Goal: Check status: Check status

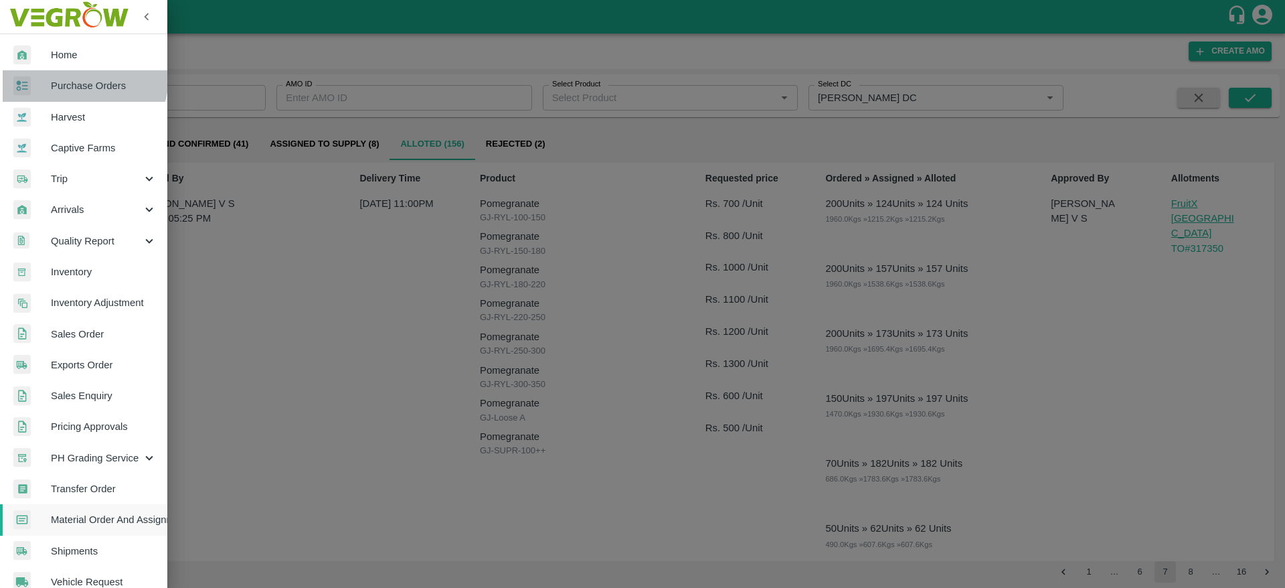
click at [62, 75] on link "Purchase Orders" at bounding box center [83, 85] width 167 height 31
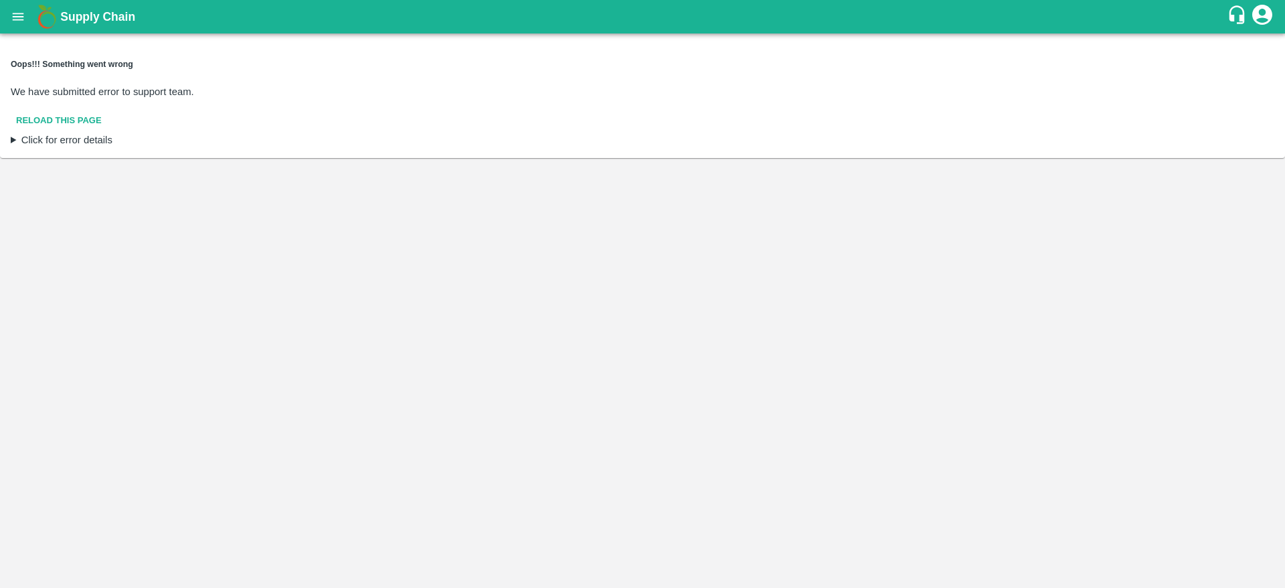
click at [108, 95] on div "Oops!!! Something went wrong We have submitted error to support team. Reload th…" at bounding box center [642, 95] width 1263 height 74
click at [68, 109] on button "Reload this page" at bounding box center [59, 120] width 96 height 23
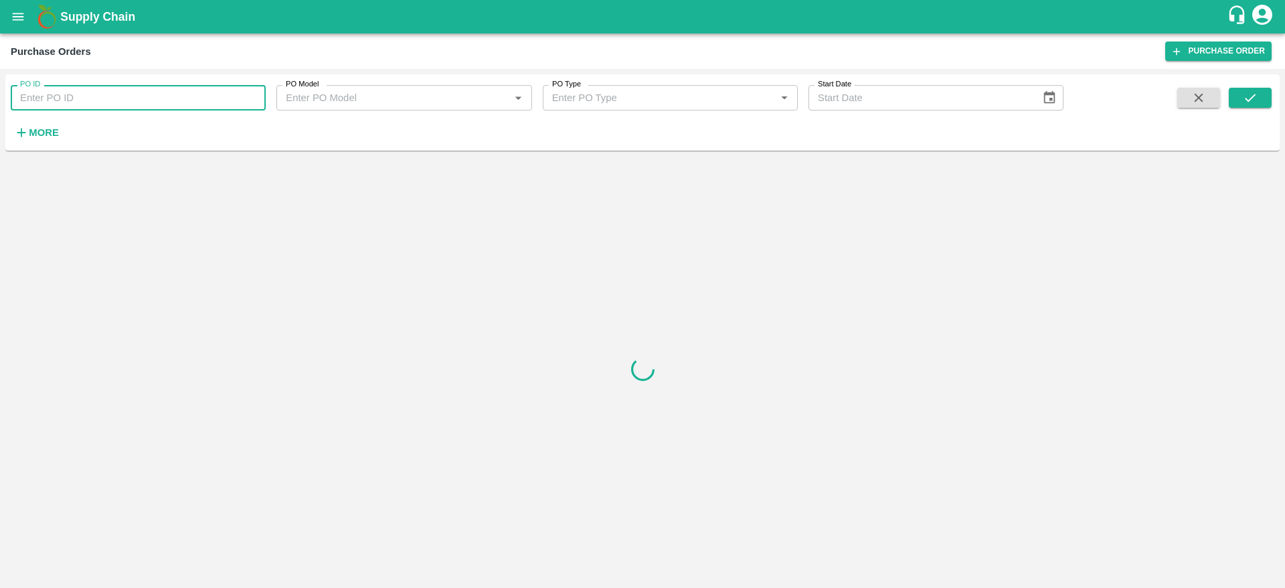
click at [141, 92] on input "PO ID" at bounding box center [138, 97] width 255 height 25
paste input "178695"
click at [1240, 100] on button "submit" at bounding box center [1250, 98] width 43 height 20
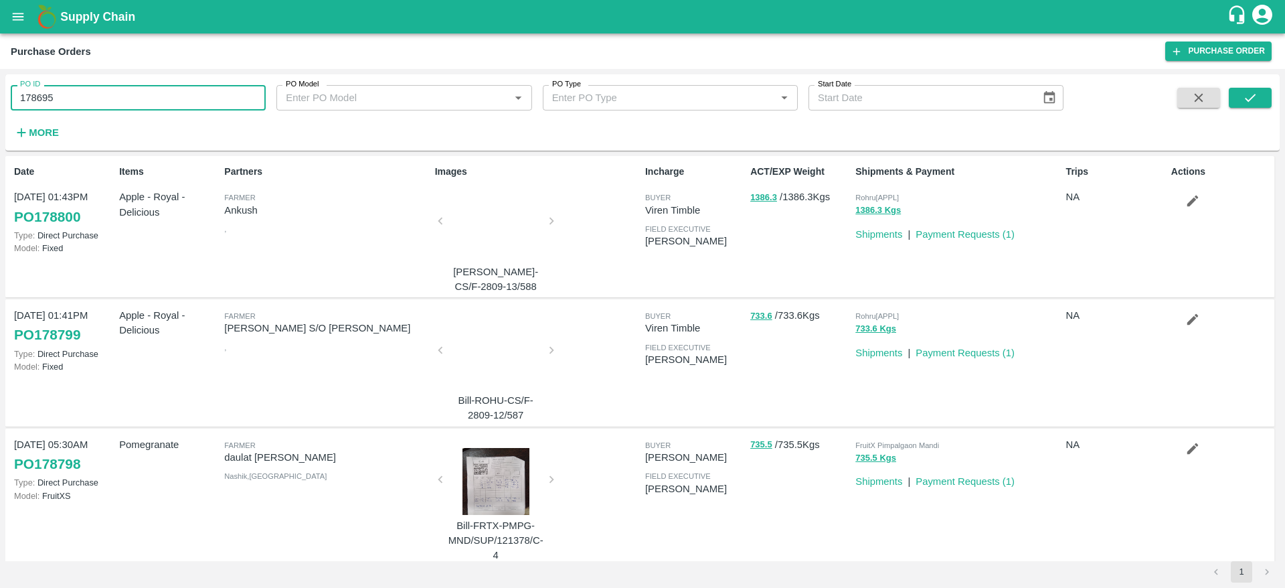
click at [175, 100] on input "178695" at bounding box center [138, 97] width 255 height 25
type input "178695"
click at [1263, 100] on button "submit" at bounding box center [1250, 98] width 43 height 20
click at [1259, 92] on button "submit" at bounding box center [1250, 98] width 43 height 20
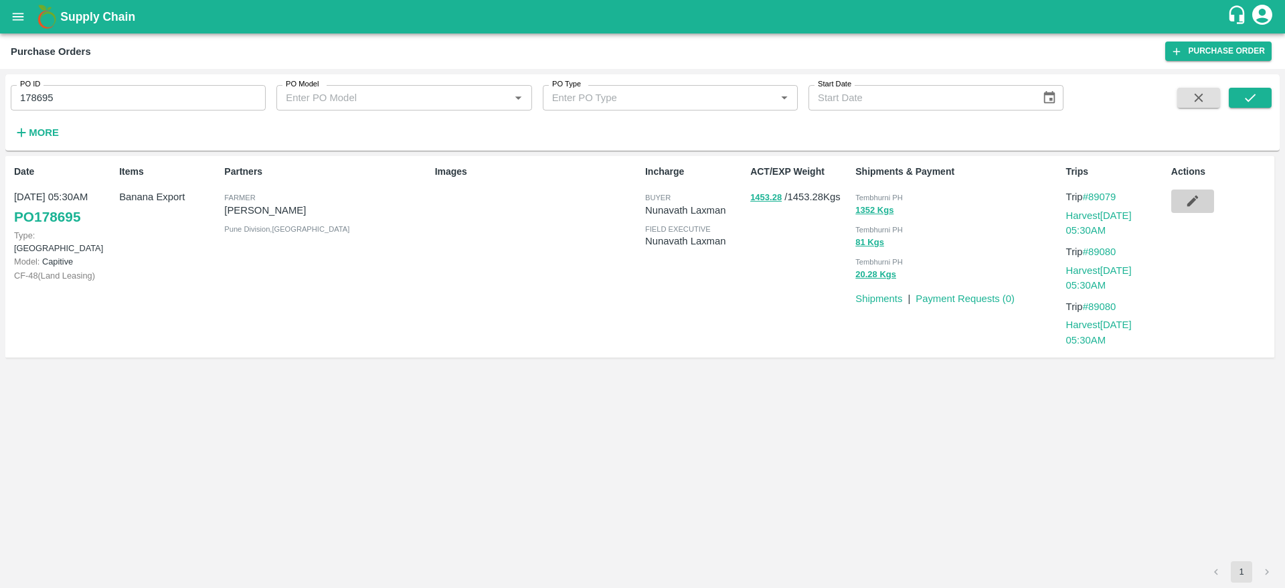
click at [1202, 197] on button "button" at bounding box center [1192, 200] width 43 height 23
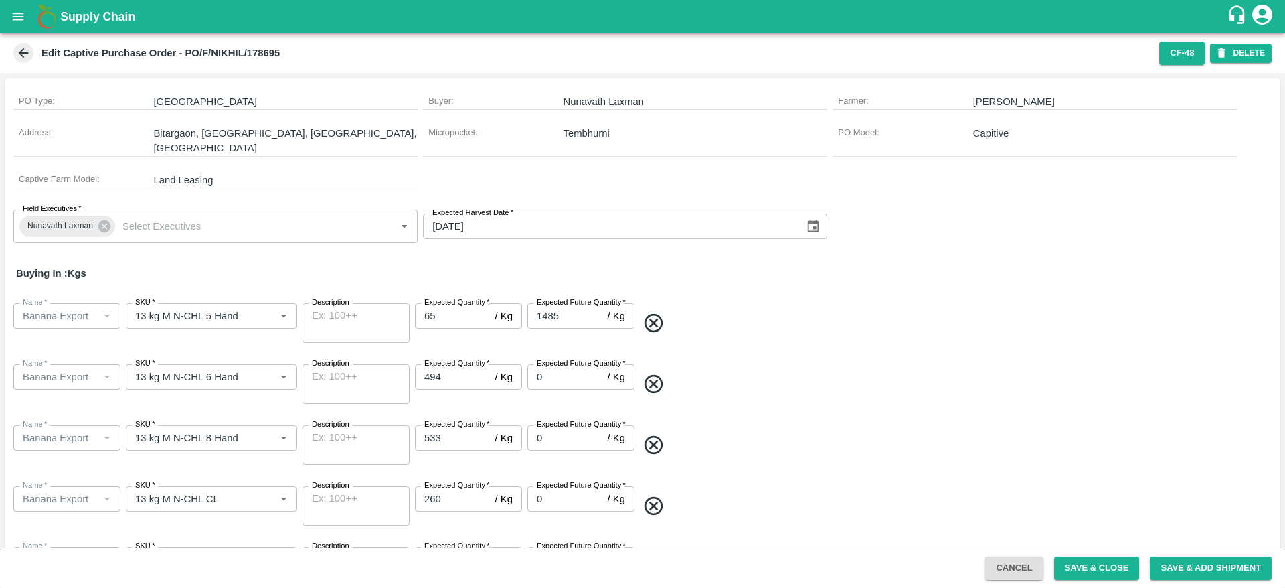
scroll to position [100, 0]
click at [16, 48] on icon at bounding box center [23, 53] width 15 height 15
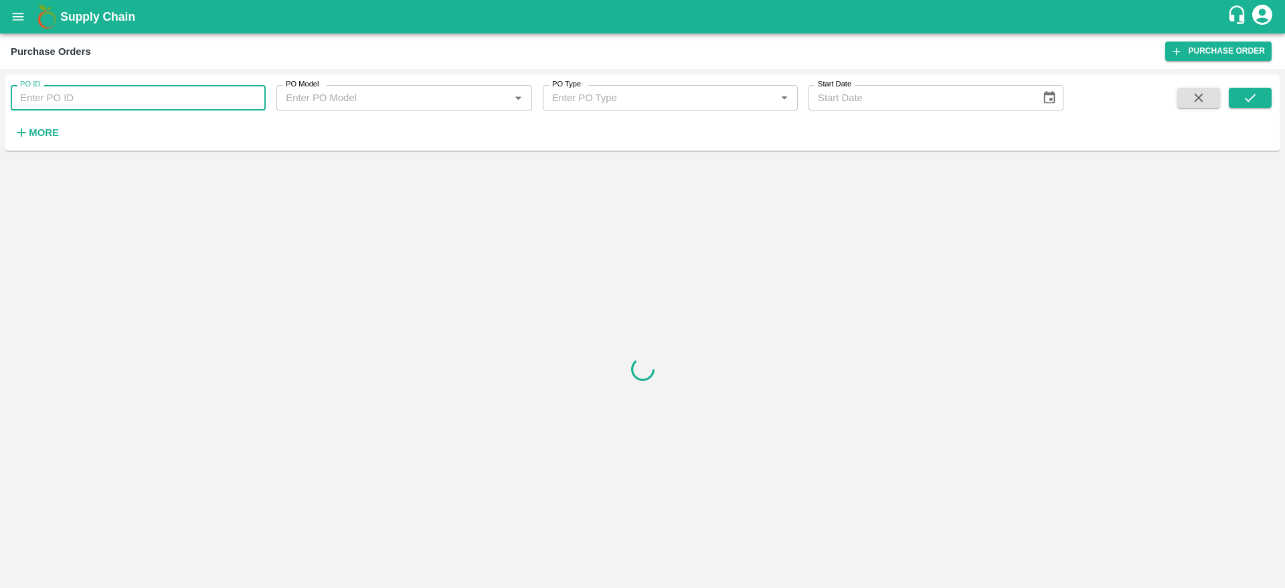
click at [219, 92] on input "PO ID" at bounding box center [138, 97] width 255 height 25
paste input "178695"
click at [1253, 100] on icon "submit" at bounding box center [1250, 97] width 15 height 15
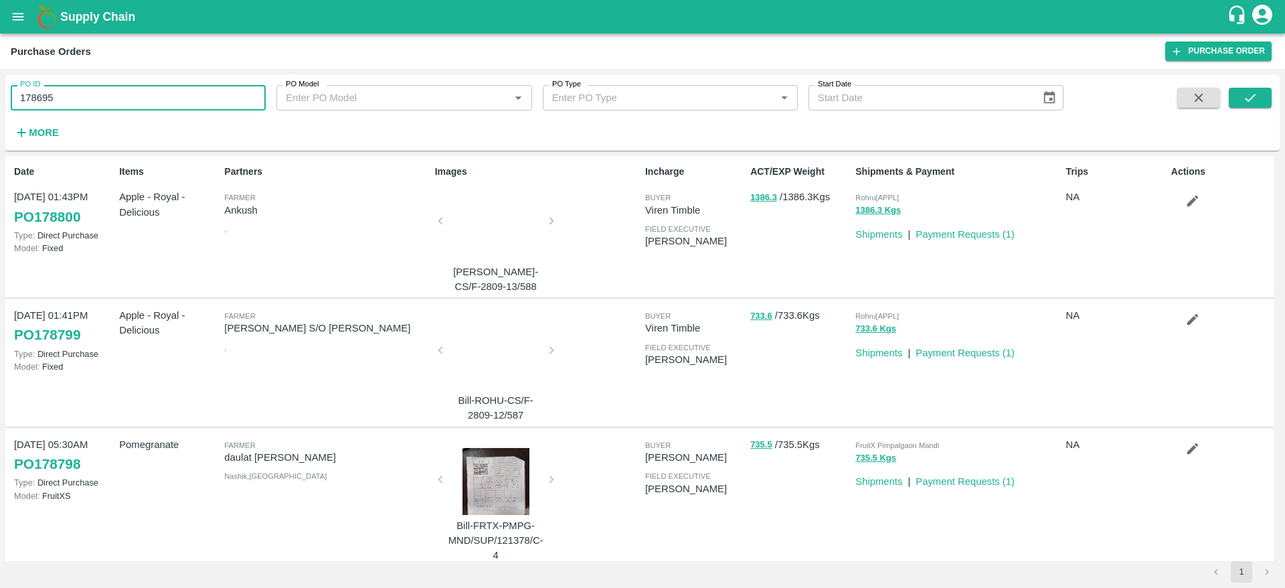
click at [175, 100] on input "178695" at bounding box center [138, 97] width 255 height 25
type input "178695"
click at [1249, 91] on icon "submit" at bounding box center [1250, 97] width 15 height 15
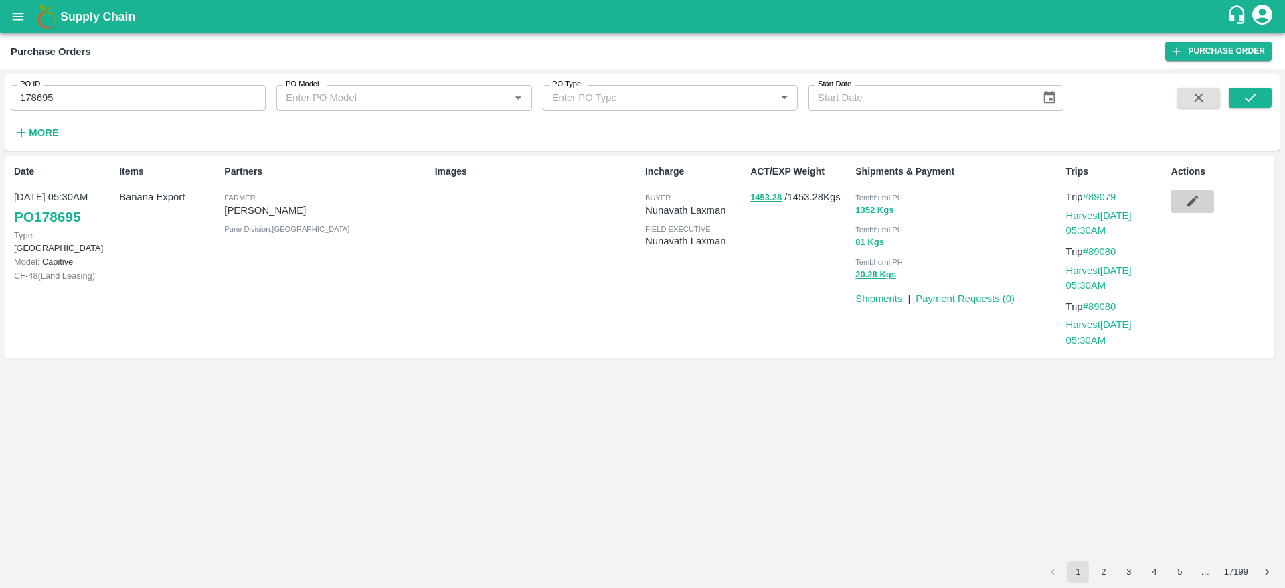
click at [1188, 205] on icon "button" at bounding box center [1191, 200] width 11 height 11
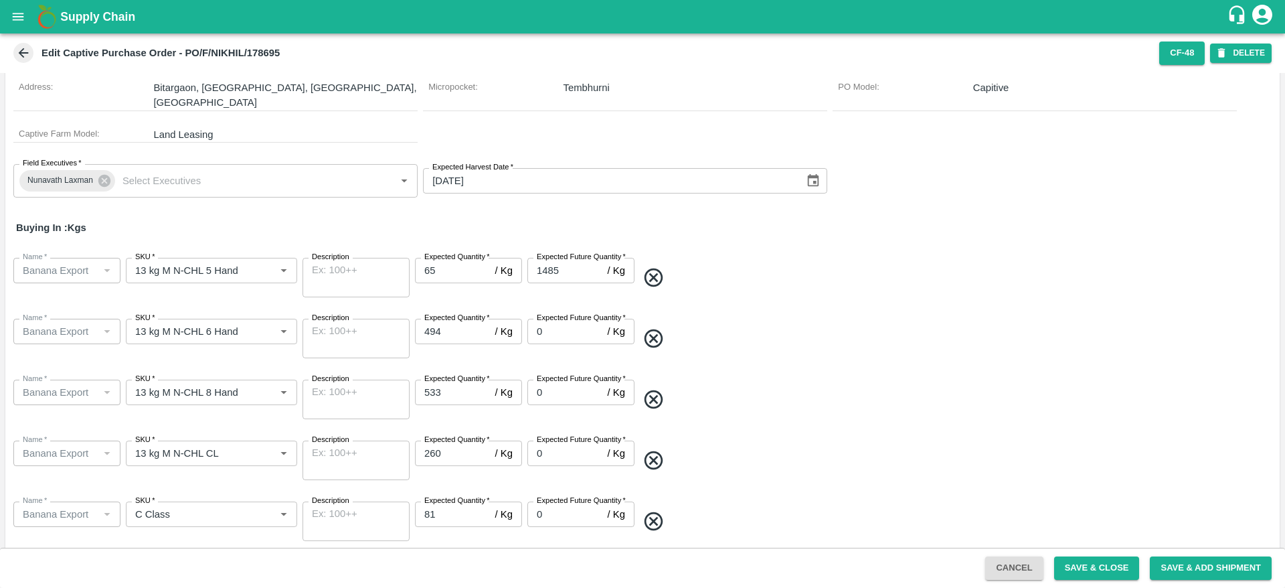
scroll to position [100, 0]
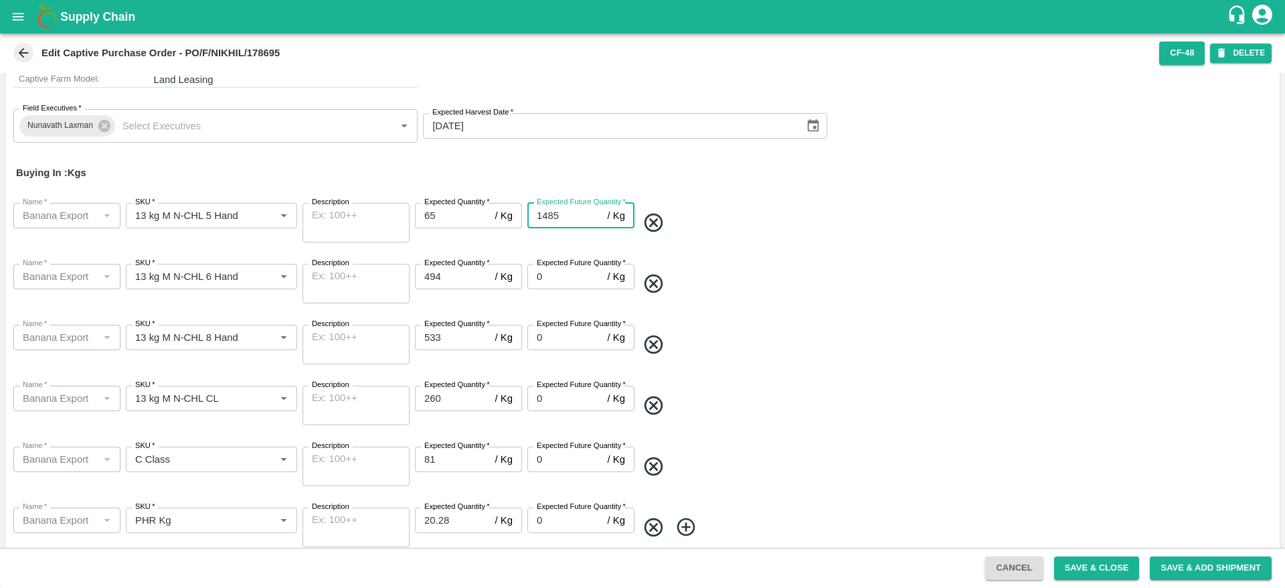
click at [570, 203] on input "1485" at bounding box center [564, 215] width 75 height 25
click at [810, 253] on div "Name   * Name   * SKU   * SKU   * Description x Description Expected Quantity  …" at bounding box center [642, 283] width 1274 height 61
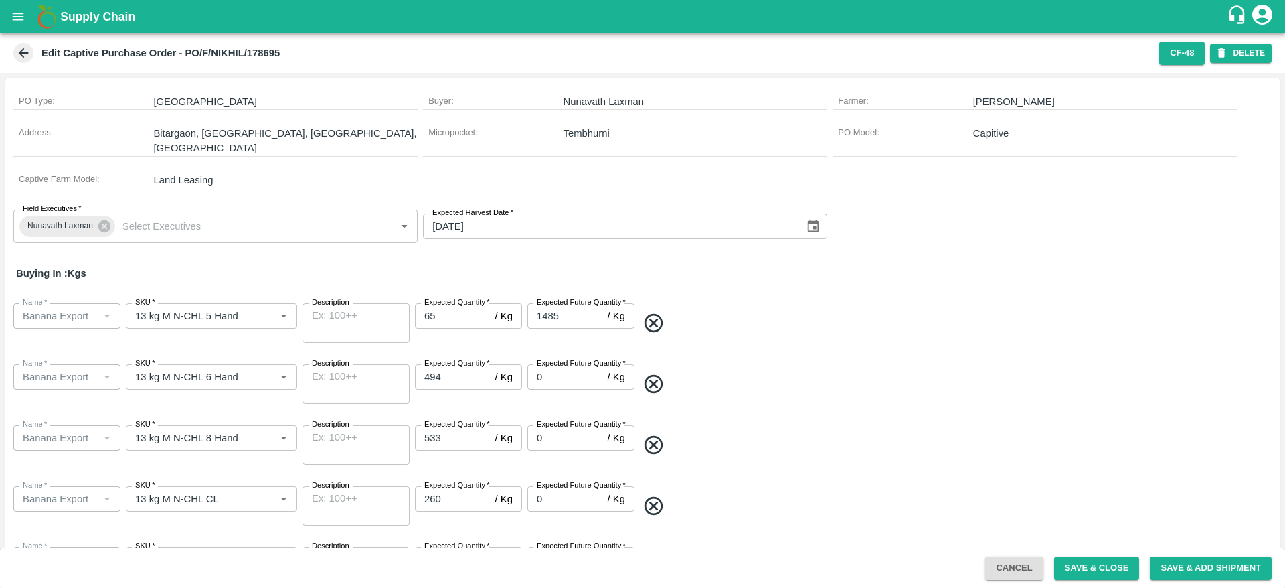
click at [21, 62] on span at bounding box center [23, 53] width 20 height 20
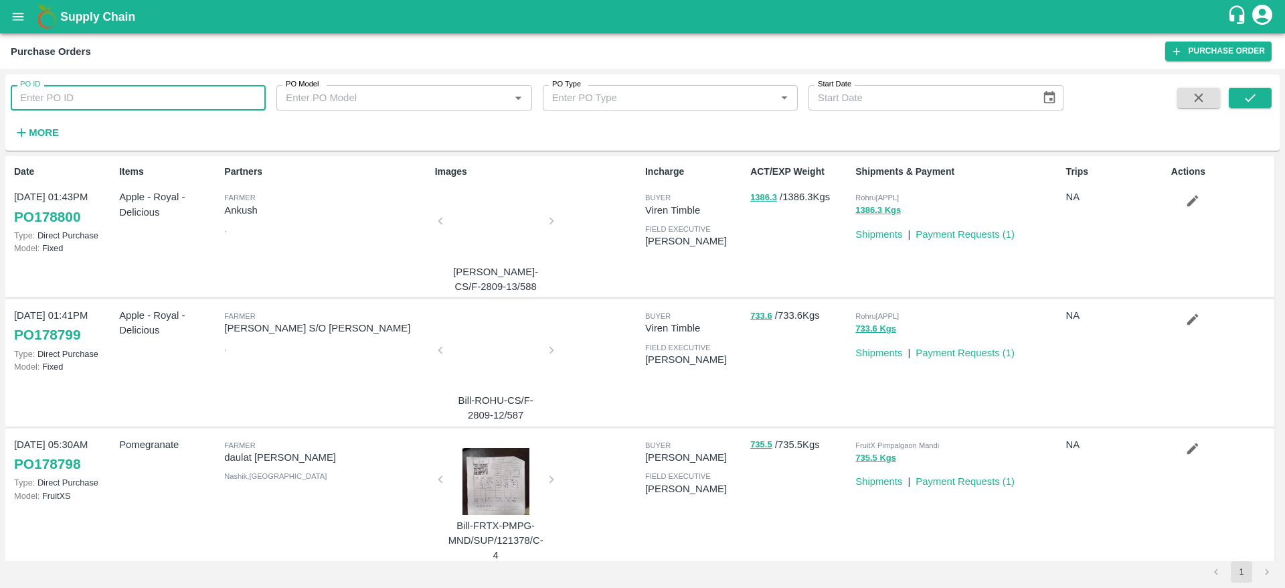
click at [72, 100] on input "PO ID" at bounding box center [138, 97] width 255 height 25
paste input "178695"
type input "178695"
click at [1237, 90] on button "submit" at bounding box center [1250, 98] width 43 height 20
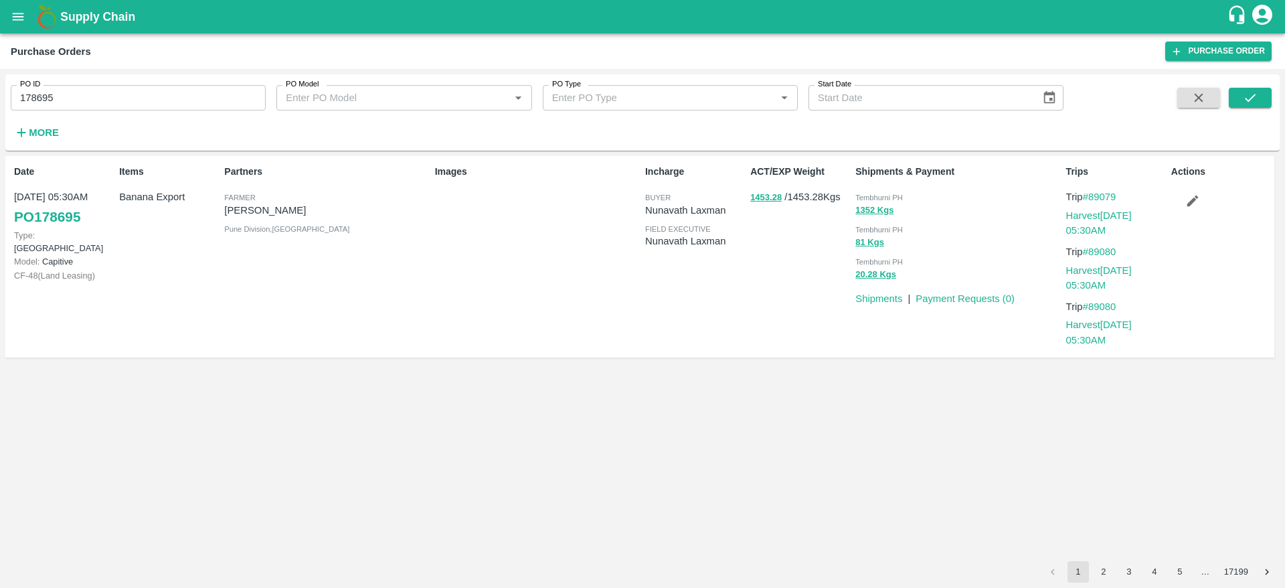
click at [1168, 207] on div "Actions" at bounding box center [1218, 256] width 105 height 195
click at [1195, 209] on button "button" at bounding box center [1192, 200] width 43 height 23
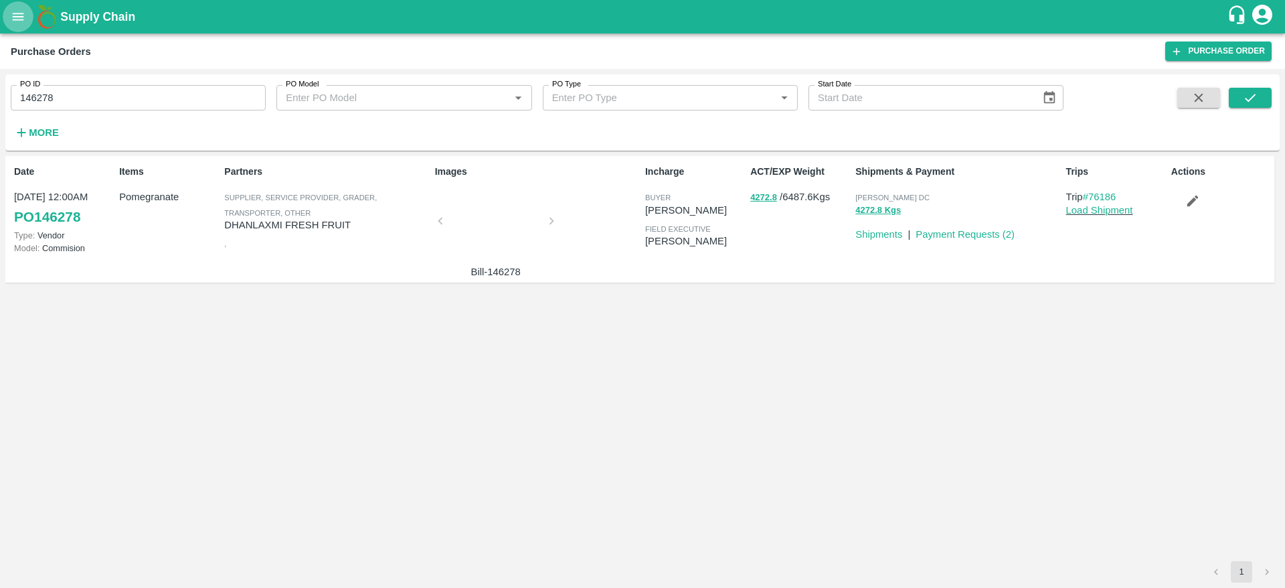
drag, startPoint x: 0, startPoint y: 0, endPoint x: 19, endPoint y: 27, distance: 32.7
click at [19, 27] on button "open drawer" at bounding box center [18, 16] width 31 height 31
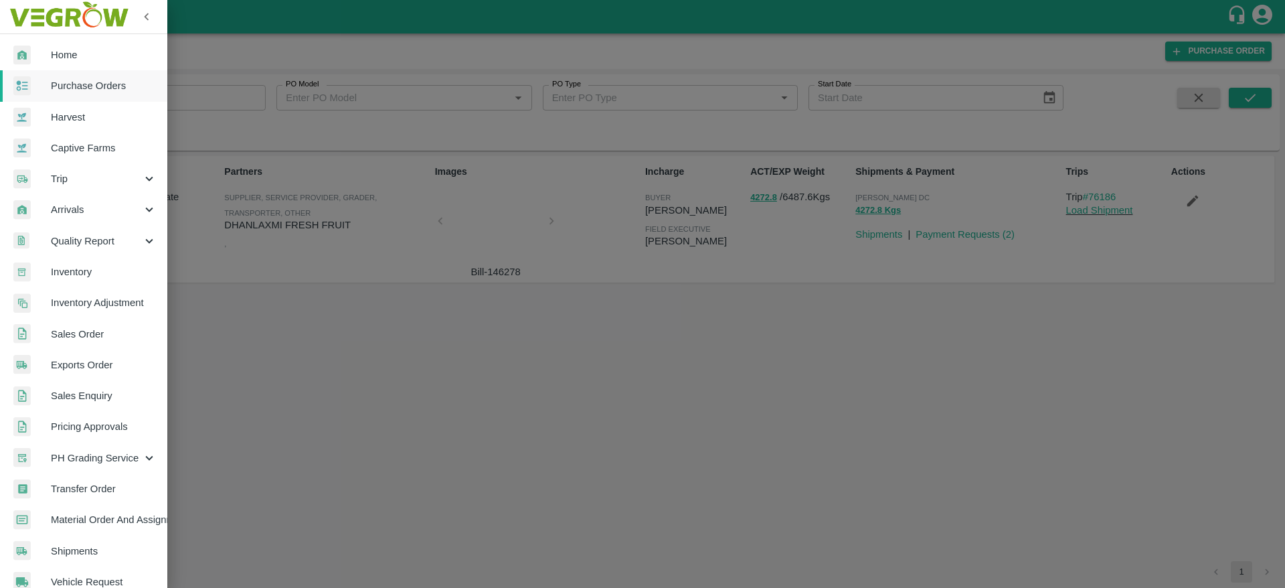
click at [213, 98] on div at bounding box center [642, 294] width 1285 height 588
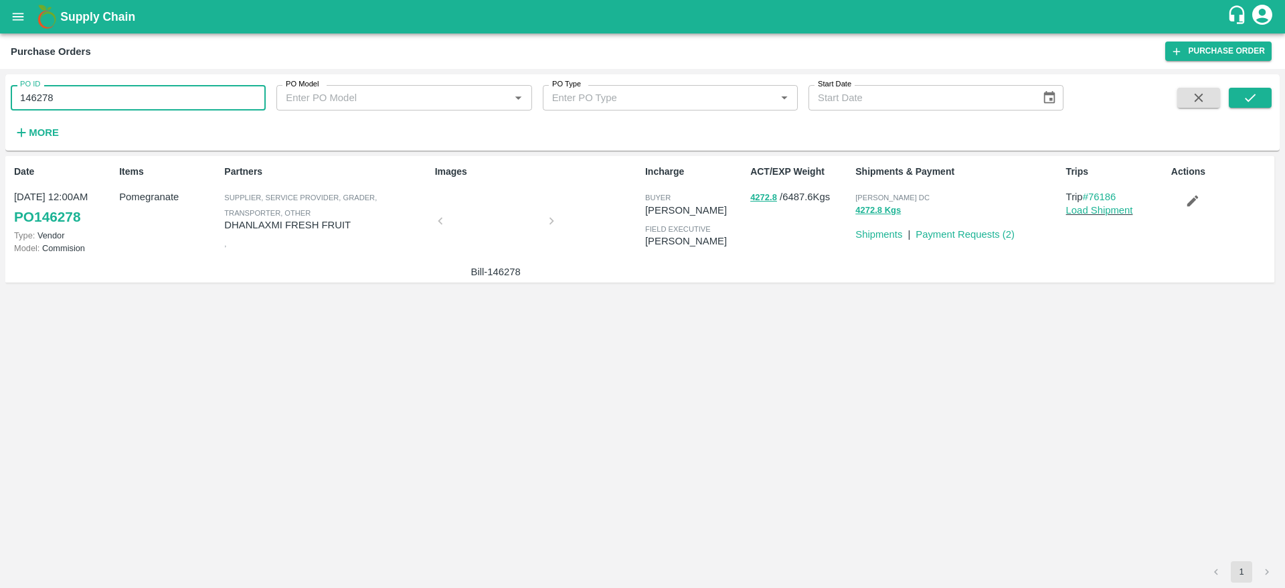
drag, startPoint x: 213, startPoint y: 98, endPoint x: 0, endPoint y: 104, distance: 212.9
click at [0, 104] on div "PO ID 146278 PO ID PO Model PO Model   * PO Type PO Type   * Start Date Start D…" at bounding box center [642, 328] width 1285 height 519
paste input "text"
type input "178701"
click at [1260, 86] on div "PO ID 178701 PO ID PO Model PO Model   * PO Type PO Type   * Start Date Start D…" at bounding box center [642, 113] width 1274 height 66
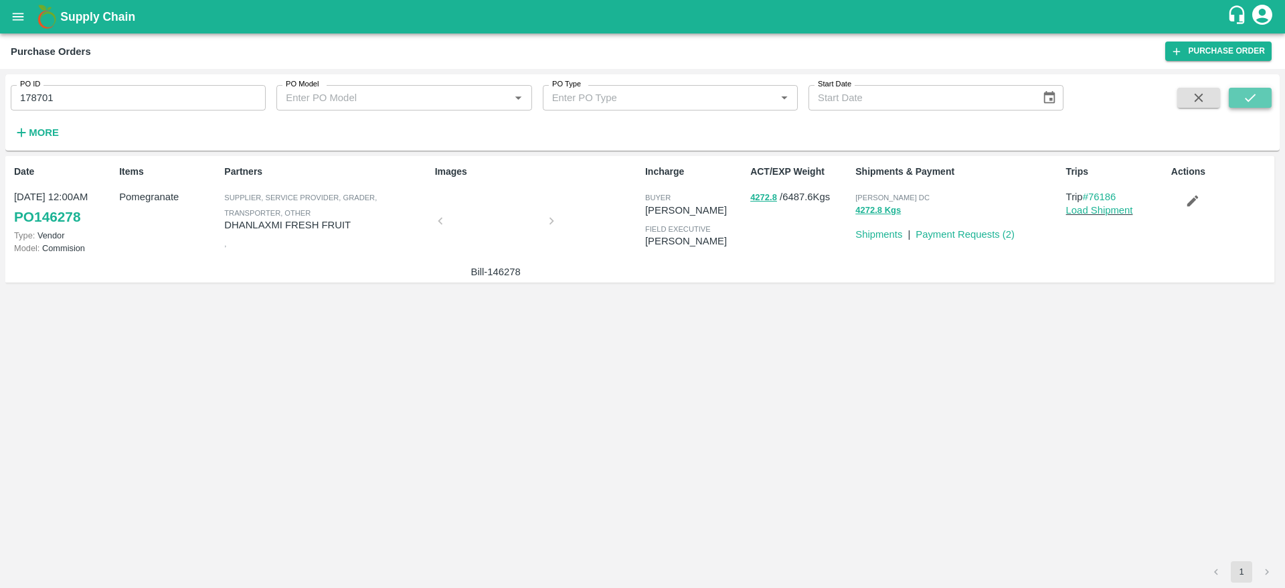
click at [1257, 90] on icon "submit" at bounding box center [1250, 97] width 15 height 15
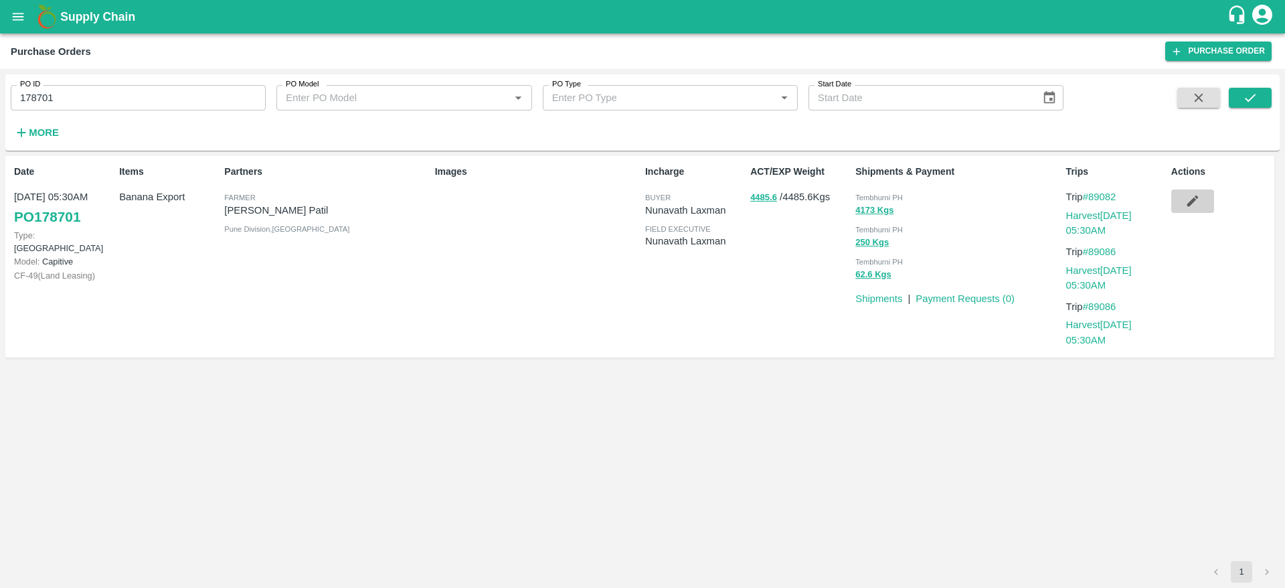
click at [1212, 205] on button "button" at bounding box center [1192, 200] width 43 height 23
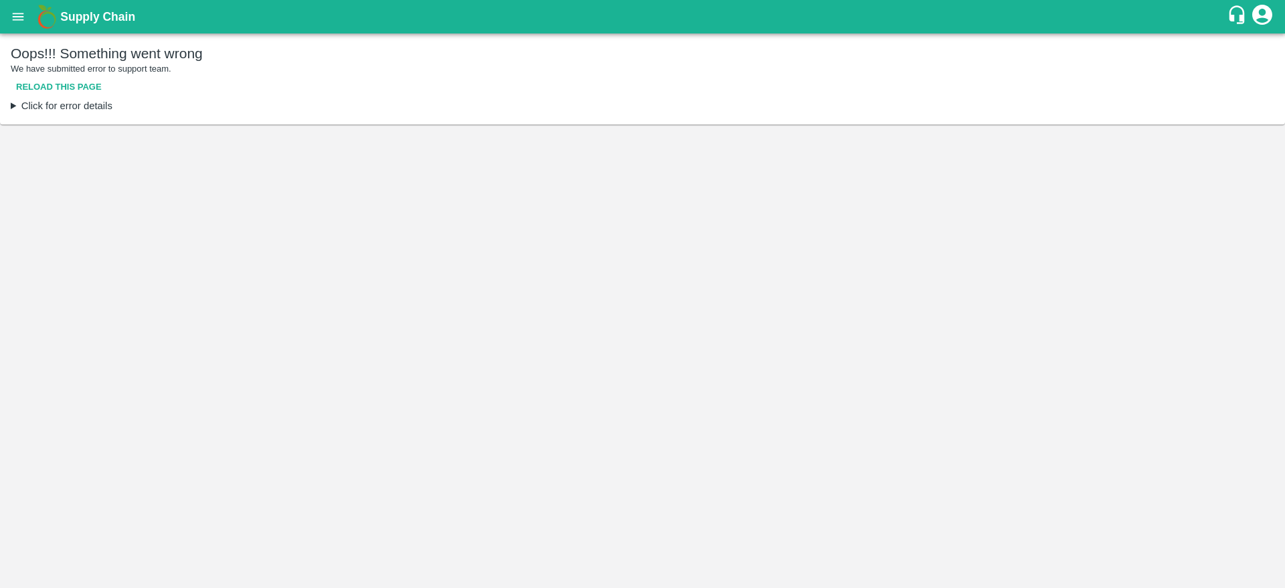
click at [88, 90] on button "Reload this page" at bounding box center [59, 87] width 96 height 23
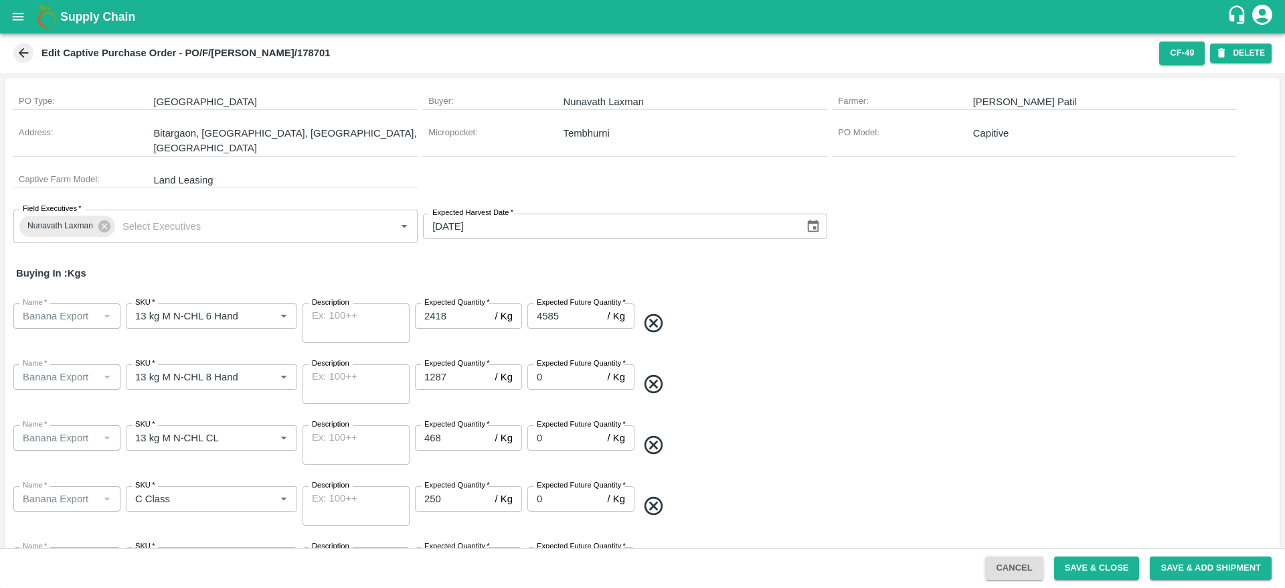
click at [25, 58] on icon at bounding box center [23, 53] width 15 height 15
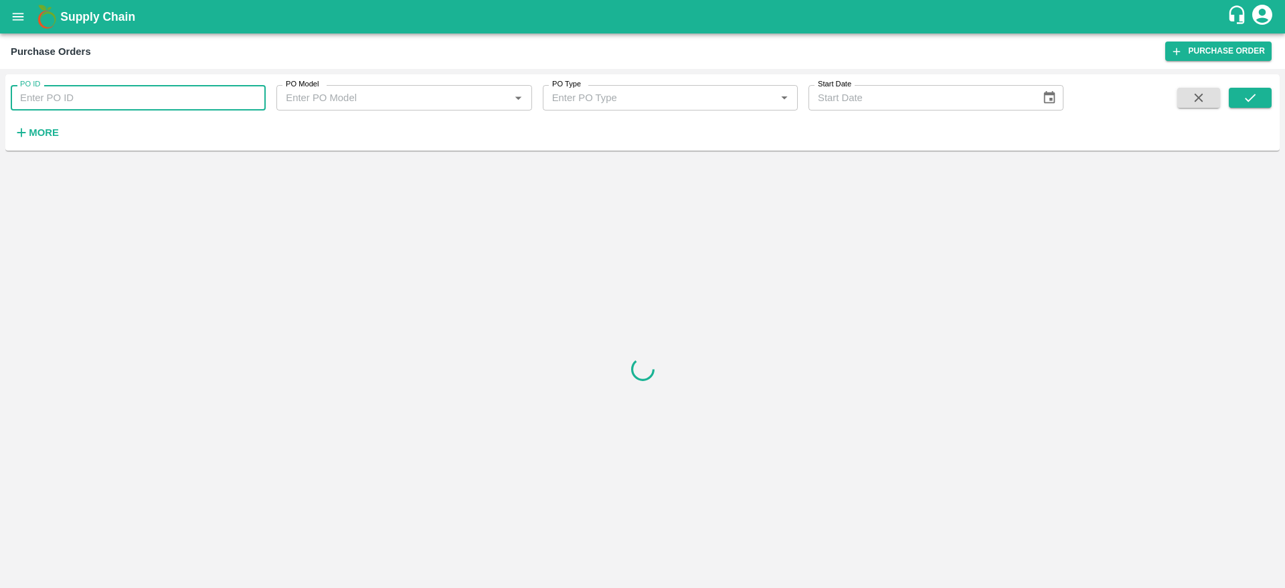
click at [127, 107] on input "PO ID" at bounding box center [138, 97] width 255 height 25
paste input "178701"
type input "178701"
click at [1256, 84] on div "PO ID 178701 PO ID PO Model PO Model   * PO Type PO Type   * Start Date Start D…" at bounding box center [642, 113] width 1274 height 66
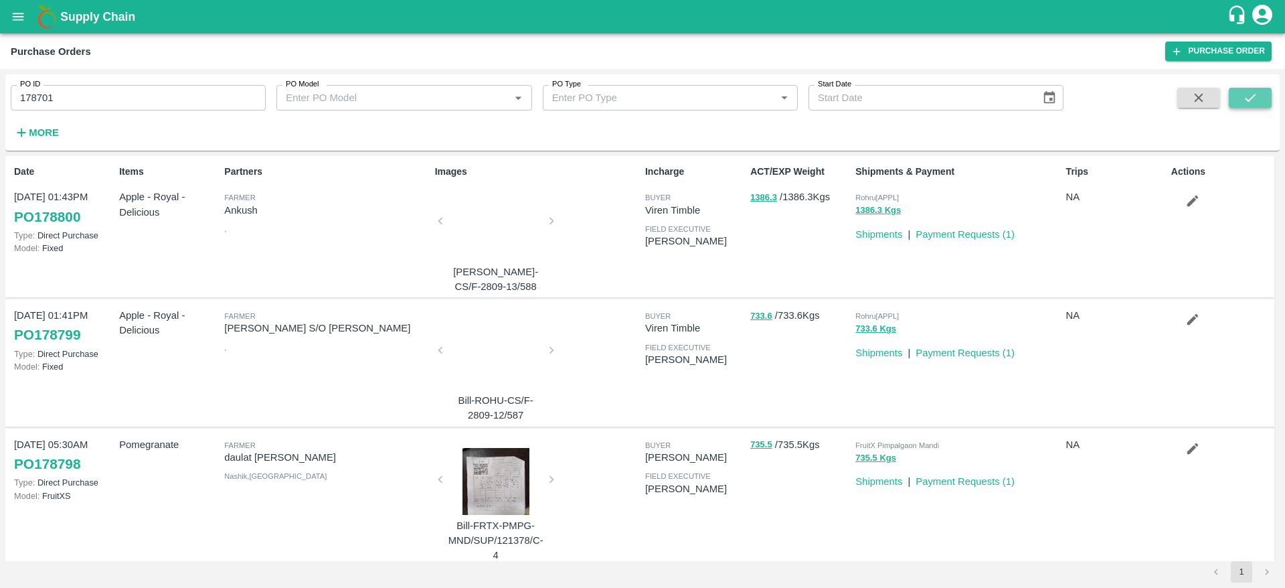
click at [1253, 92] on icon "submit" at bounding box center [1250, 97] width 15 height 15
